Goal: Information Seeking & Learning: Learn about a topic

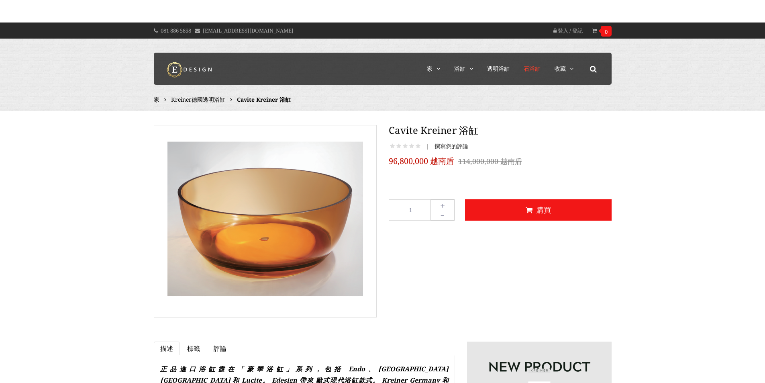
click at [536, 68] on font "石浴缸" at bounding box center [532, 69] width 17 height 8
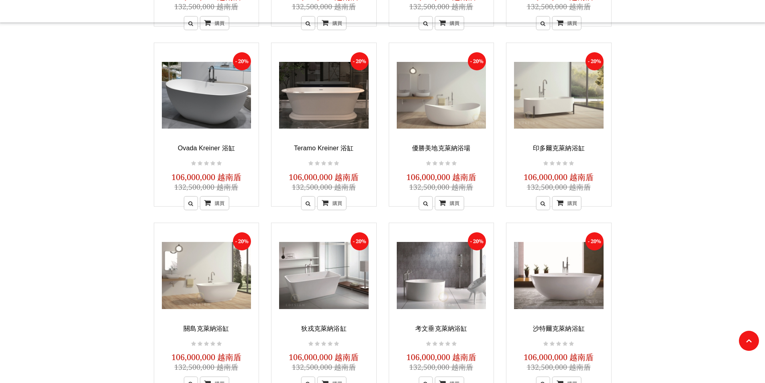
scroll to position [321, 0]
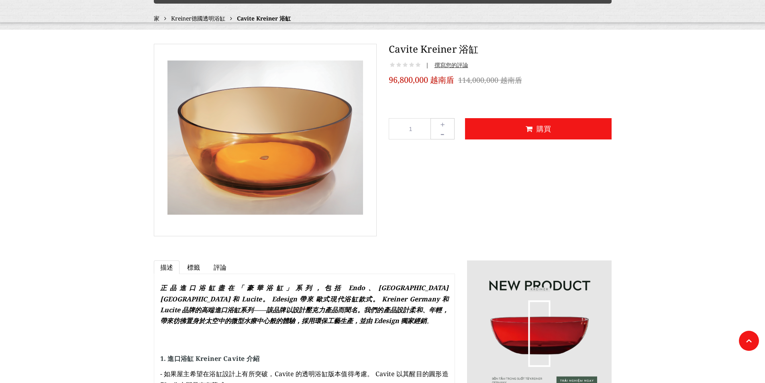
scroll to position [80, 0]
